Goal: Task Accomplishment & Management: Manage account settings

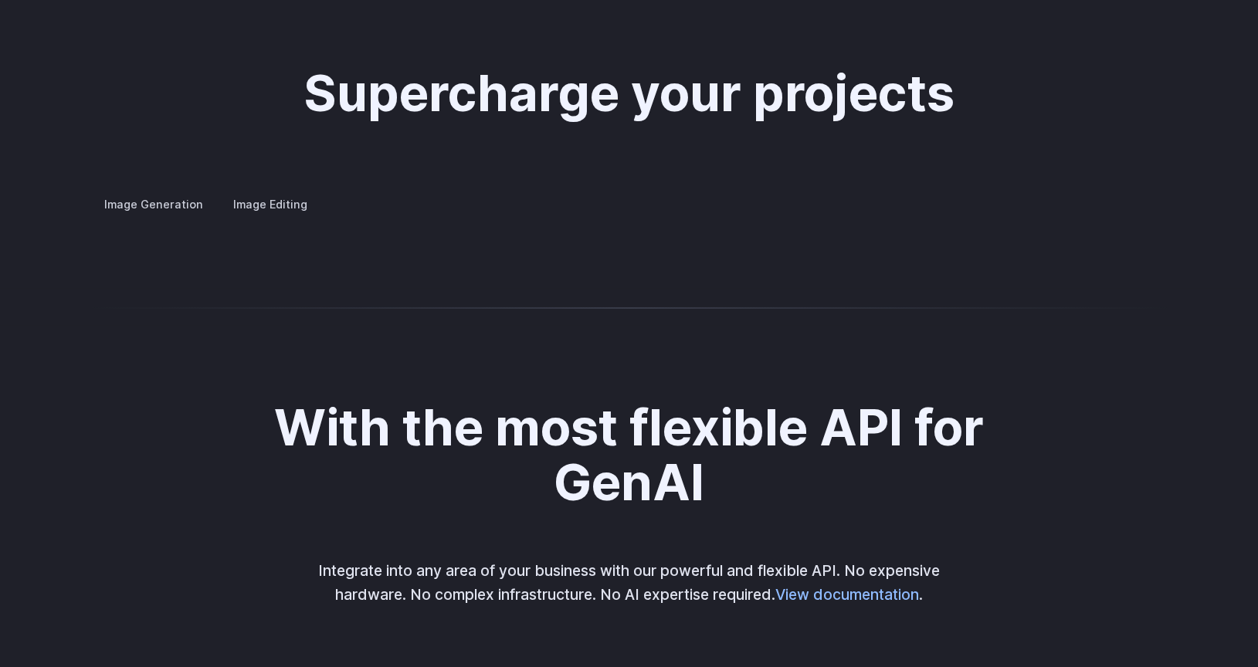
scroll to position [2935, 0]
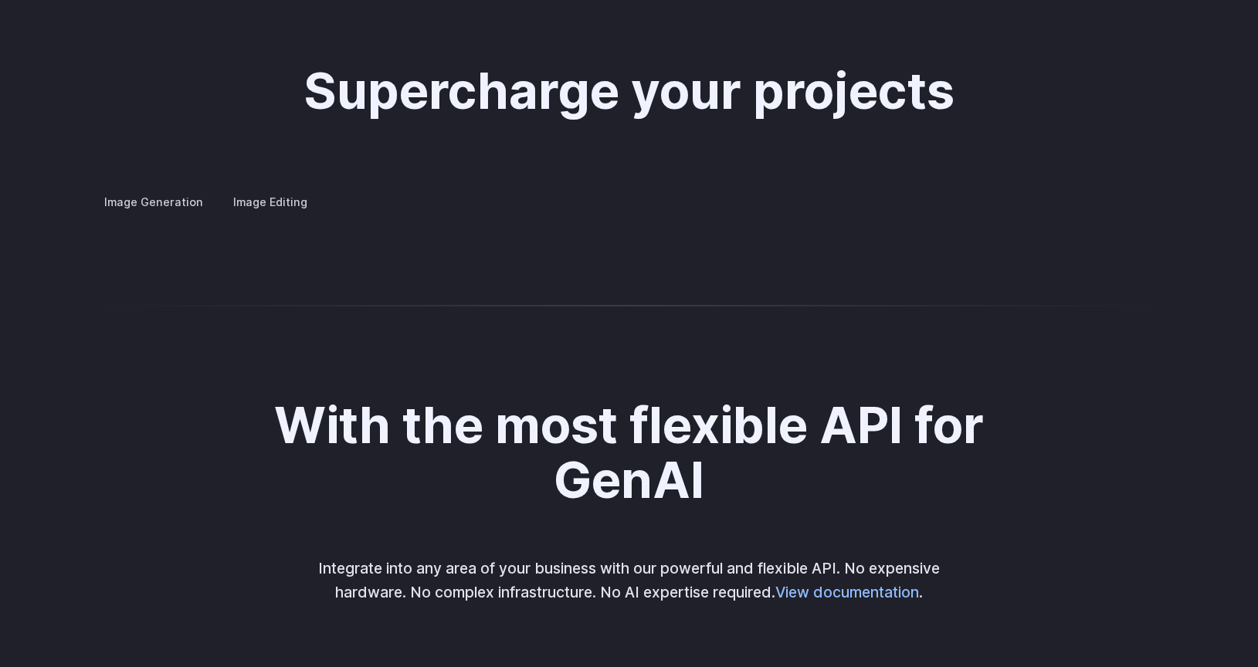
click at [293, 190] on label "Image Editing" at bounding box center [271, 201] width 100 height 27
click at [176, 188] on label "Image Generation" at bounding box center [154, 201] width 125 height 27
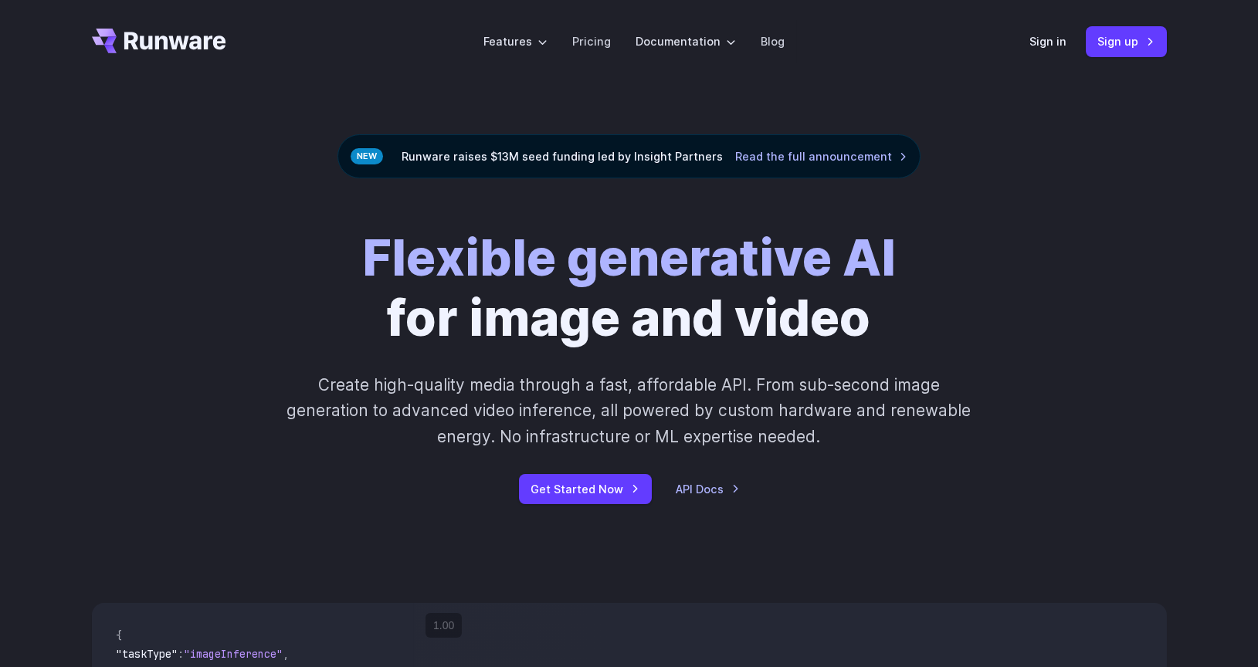
scroll to position [0, 0]
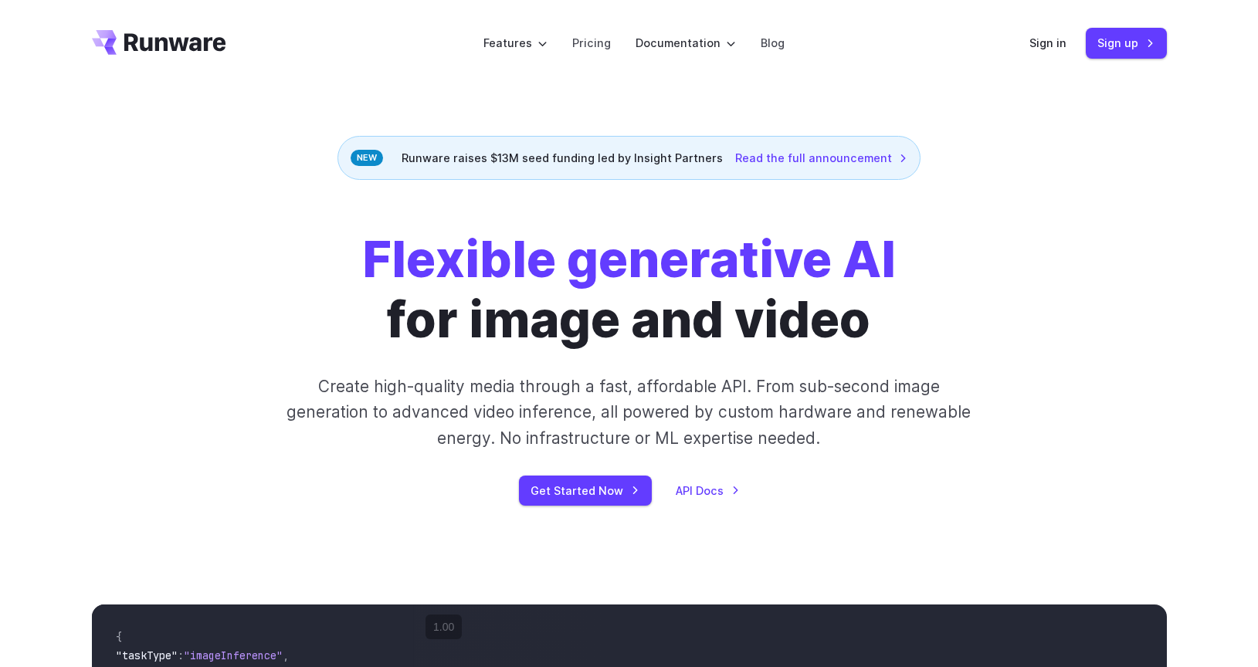
click at [965, 223] on div "Flexible generative AI for image and video Create high-quality media through a …" at bounding box center [629, 367] width 1258 height 375
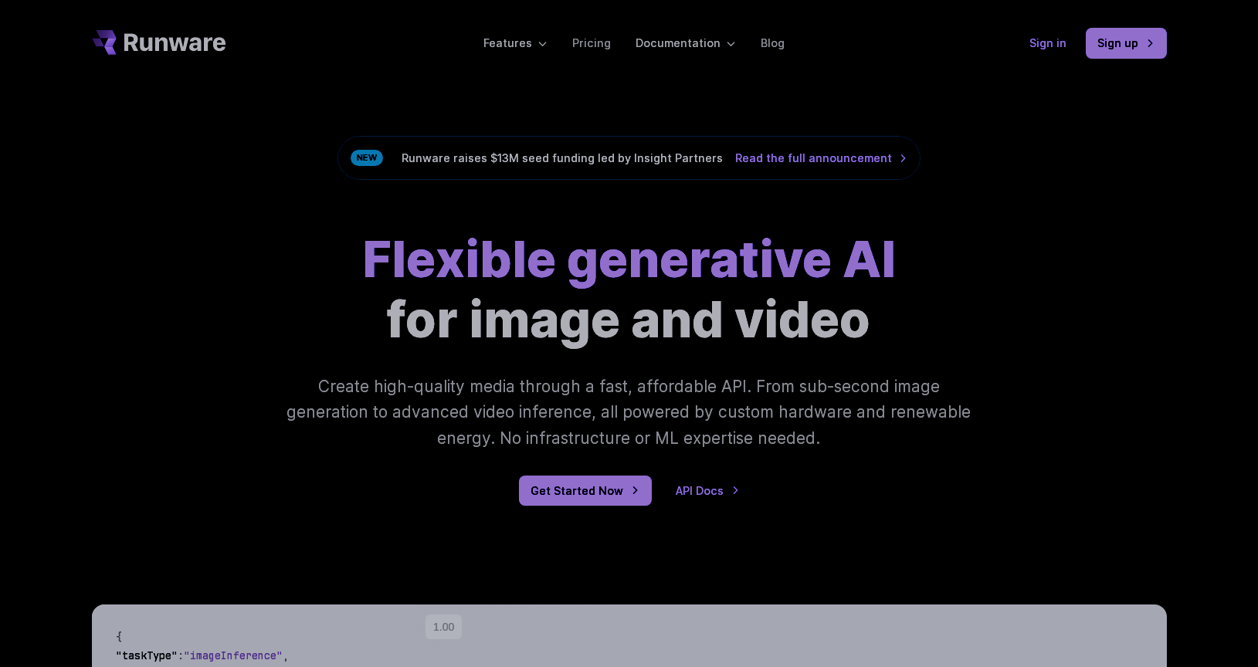
click at [1044, 46] on link "Sign in" at bounding box center [1049, 43] width 37 height 18
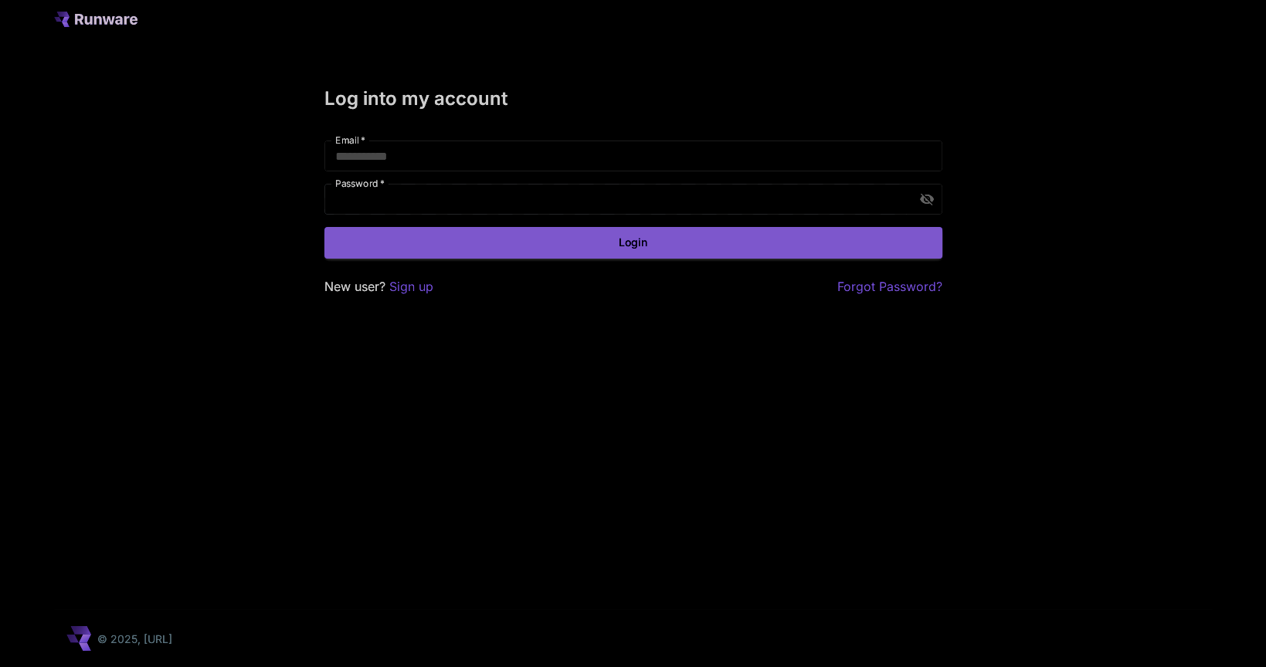
type input "**********"
click at [718, 246] on button "Login" at bounding box center [633, 243] width 618 height 32
